Goal: Information Seeking & Learning: Check status

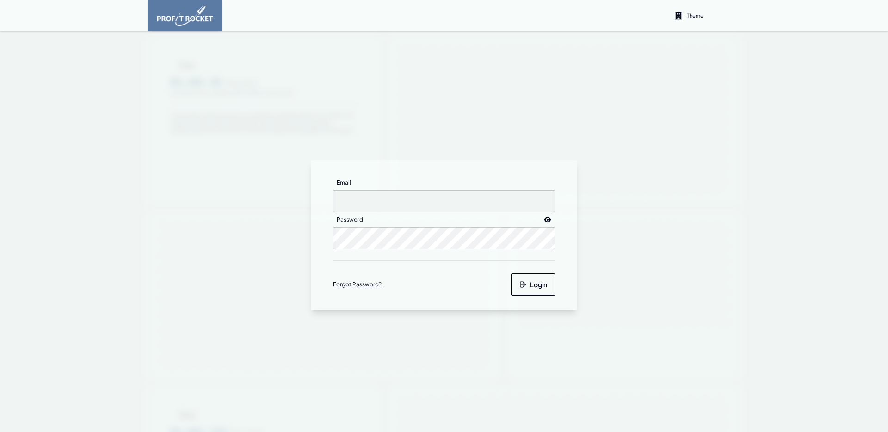
type input "[EMAIL_ADDRESS][DOMAIN_NAME]"
click at [542, 285] on button "Login" at bounding box center [533, 284] width 44 height 22
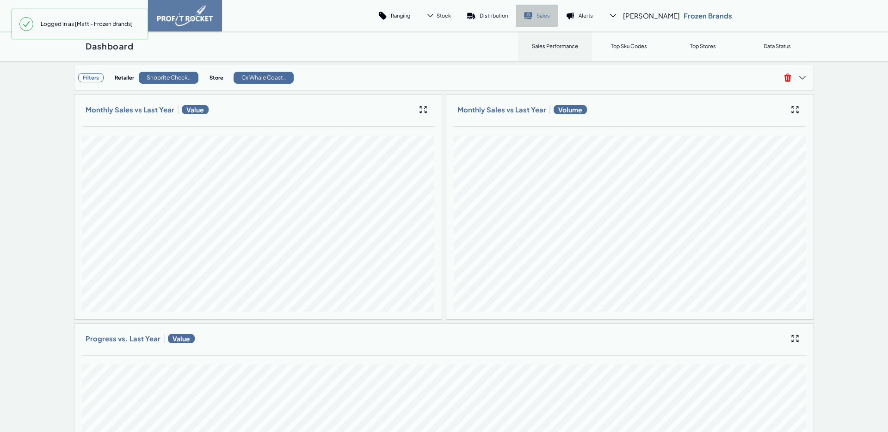
click at [532, 16] on icon at bounding box center [528, 14] width 8 height 5
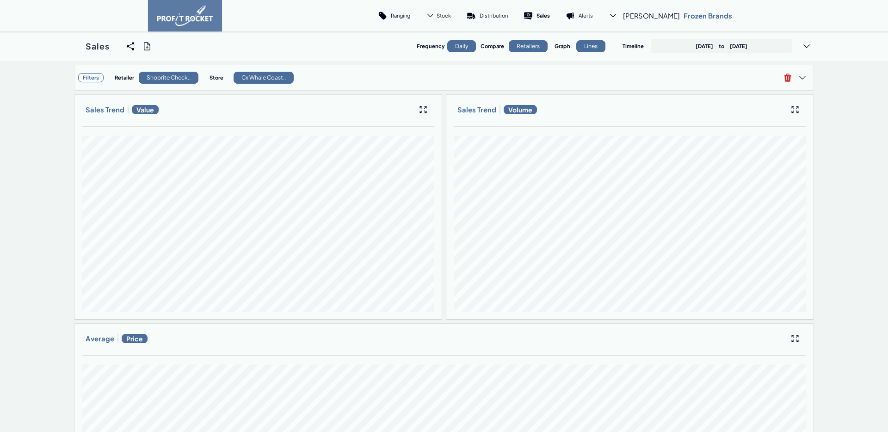
click at [741, 53] on div "Frequency Daily Compare Retailers Graph Lines Timeline [DATE] to [DATE]" at bounding box center [615, 46] width 397 height 15
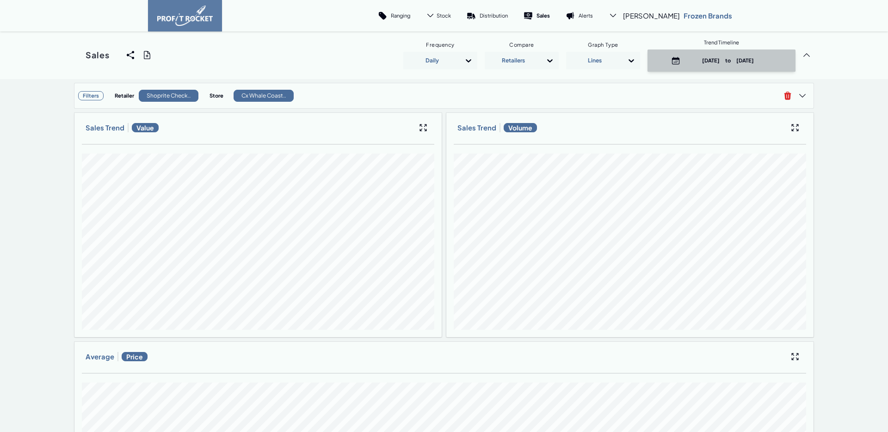
click at [684, 58] on p "[DATE] to [DATE]" at bounding box center [728, 60] width 88 height 7
select select "8"
select select "2025"
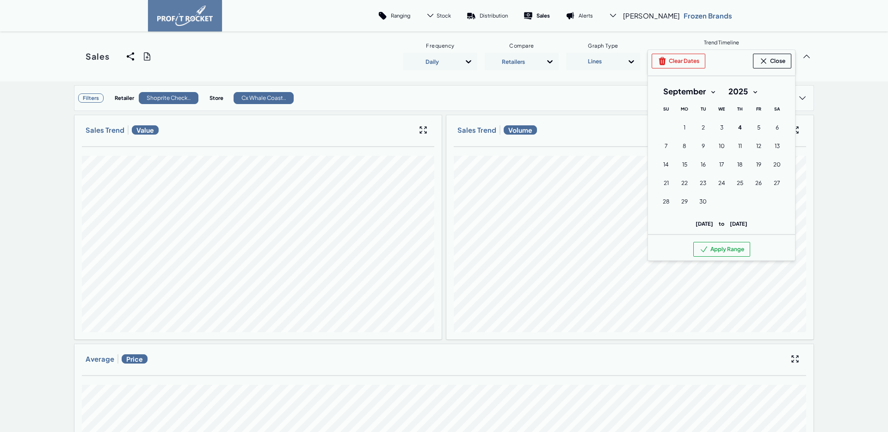
drag, startPoint x: 684, startPoint y: 62, endPoint x: 696, endPoint y: 75, distance: 17.7
click at [684, 61] on button "Clear Dates" at bounding box center [678, 61] width 54 height 15
click at [720, 251] on button "Apply Range" at bounding box center [721, 249] width 57 height 15
click at [691, 88] on select "January February March April May June July August September October November De…" at bounding box center [689, 91] width 65 height 17
click at [657, 83] on select "January February March April May June July August September October November De…" at bounding box center [689, 91] width 65 height 17
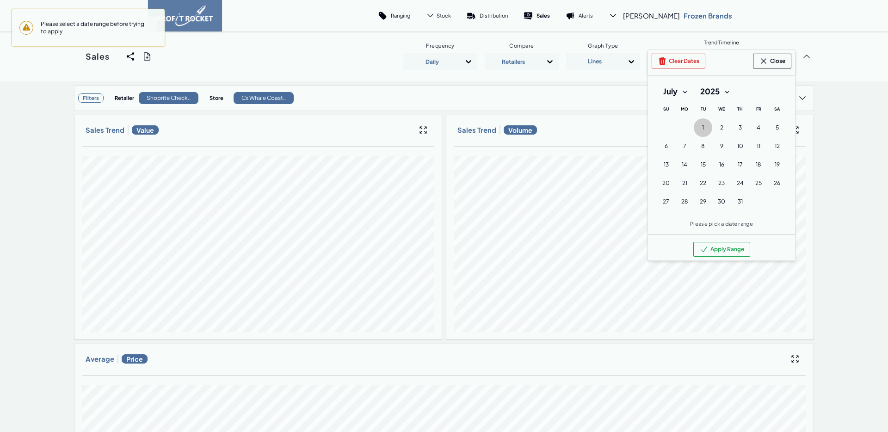
click at [696, 125] on button "1 [DATE] ([DATE])" at bounding box center [703, 127] width 18 height 18
click at [706, 92] on select "2010 2011 2012 2013 2014 2015 2016 2017 2018 2019 2020 2021 2022 2023 2024 2025" at bounding box center [714, 91] width 42 height 17
click at [664, 93] on select "January February March April May June July August September October November De…" at bounding box center [675, 91] width 37 height 17
select select "8"
click at [657, 83] on select "January February March April May June July August September October November De…" at bounding box center [675, 91] width 37 height 17
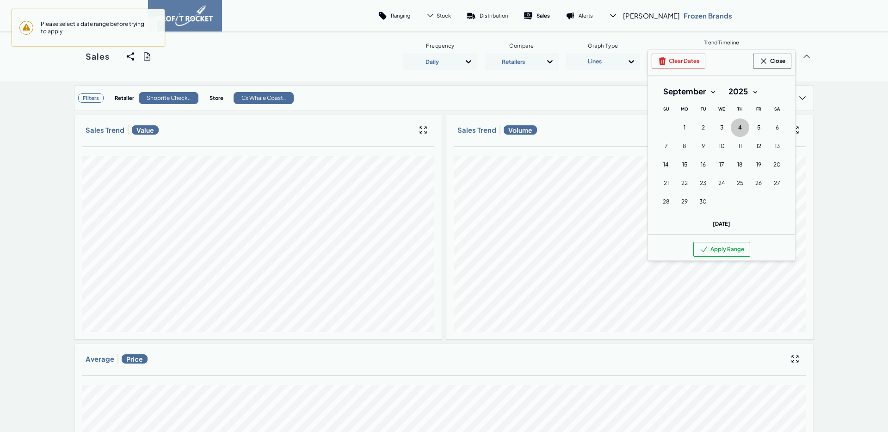
click at [738, 125] on span "4" at bounding box center [740, 127] width 4 height 7
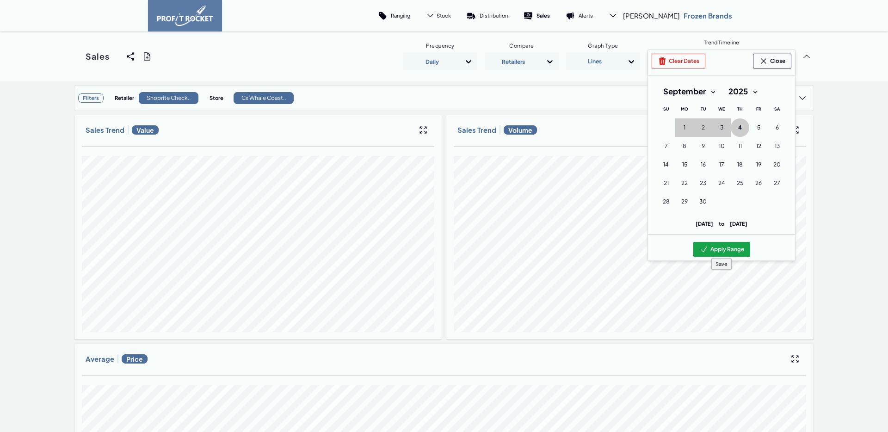
click at [734, 242] on button "Apply Range" at bounding box center [721, 249] width 57 height 15
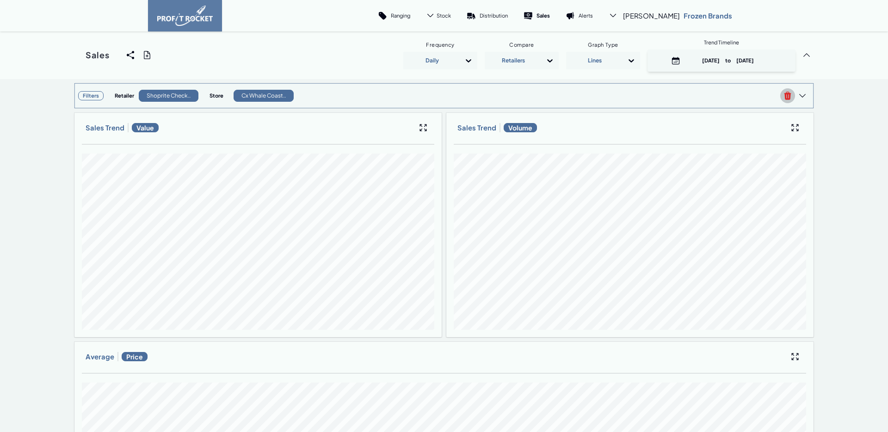
click at [780, 98] on span at bounding box center [787, 95] width 15 height 15
click at [785, 101] on span at bounding box center [787, 95] width 15 height 15
click at [786, 96] on icon at bounding box center [787, 96] width 7 height 8
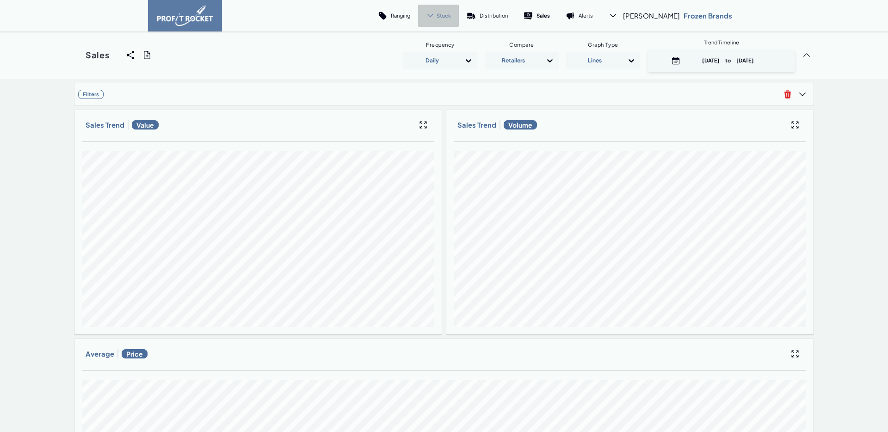
drag, startPoint x: 481, startPoint y: 14, endPoint x: 484, endPoint y: 25, distance: 10.5
click at [451, 14] on span "Stock" at bounding box center [443, 15] width 14 height 7
click at [455, 37] on link "Trend" at bounding box center [429, 42] width 52 height 22
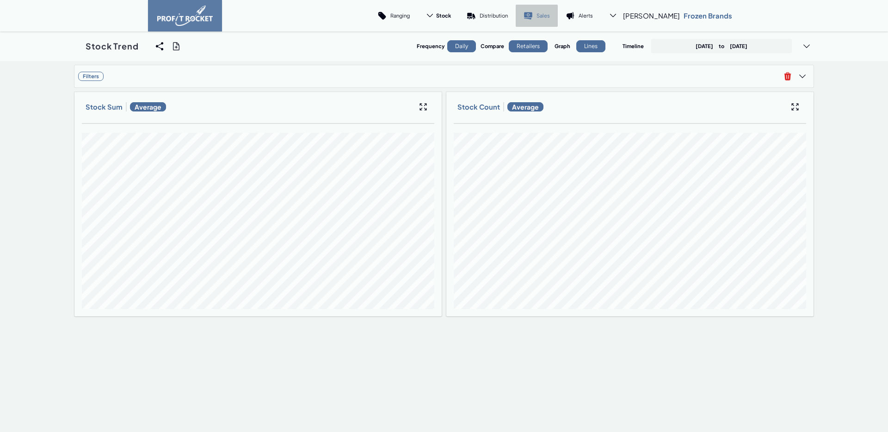
click at [532, 16] on icon at bounding box center [528, 14] width 8 height 5
click at [723, 49] on p "[DATE] to [DATE]" at bounding box center [721, 46] width 52 height 7
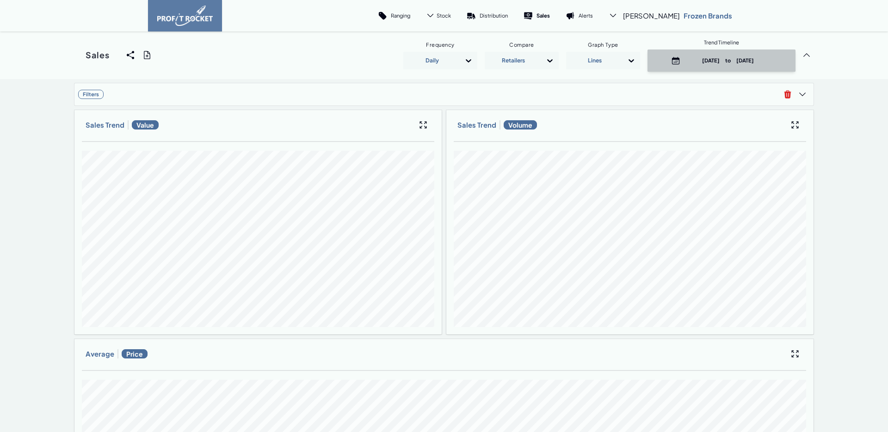
click at [685, 64] on p "[DATE] to [DATE]" at bounding box center [728, 60] width 88 height 7
select select "8"
select select "2025"
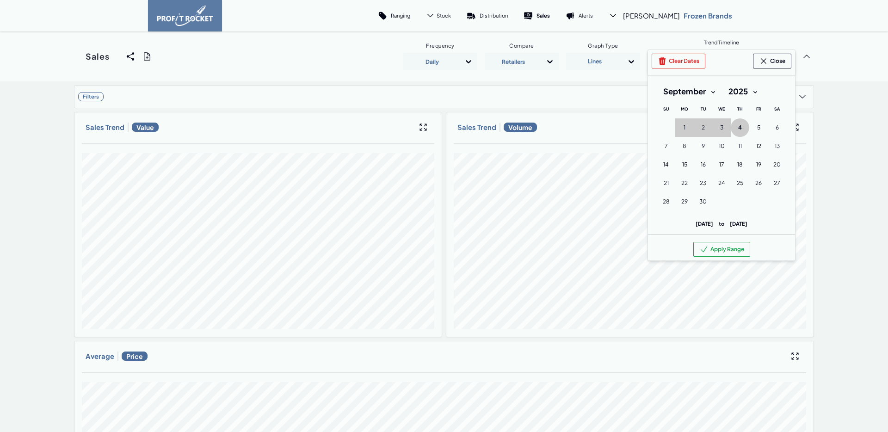
click at [680, 91] on select "January February March April May June July August September October November De…" at bounding box center [689, 91] width 65 height 17
select select "0"
click at [657, 83] on select "January February March April May June July August September October November De…" at bounding box center [689, 91] width 65 height 17
click at [714, 130] on button "1 [DATE] ([DATE])" at bounding box center [721, 127] width 18 height 18
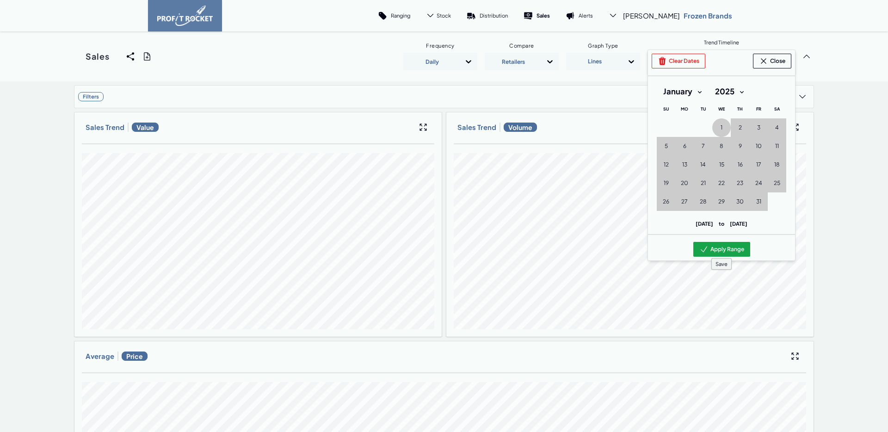
click at [728, 250] on button "Apply Range" at bounding box center [721, 249] width 57 height 15
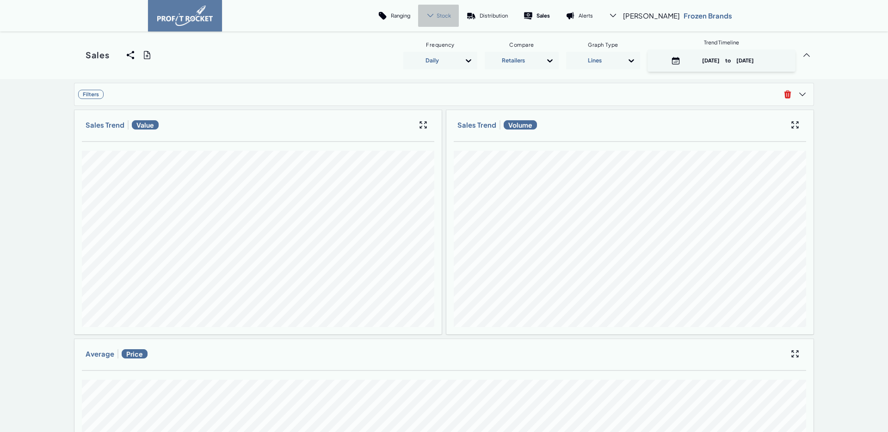
click at [435, 15] on icon at bounding box center [430, 15] width 9 height 9
click at [455, 53] on link "Cover" at bounding box center [429, 64] width 52 height 22
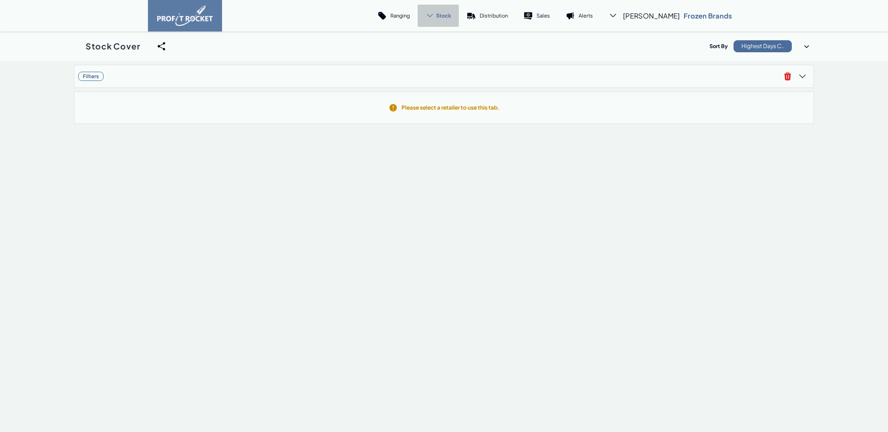
click at [451, 15] on span "Stock" at bounding box center [443, 15] width 15 height 7
click at [455, 42] on link "Trend" at bounding box center [429, 42] width 52 height 22
